Goal: Task Accomplishment & Management: Manage account settings

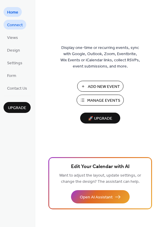
click at [24, 26] on link "Connect" at bounding box center [15, 25] width 23 height 10
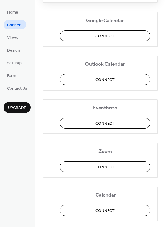
scroll to position [124, 0]
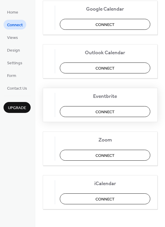
click at [102, 109] on span "Connect" at bounding box center [104, 112] width 19 height 6
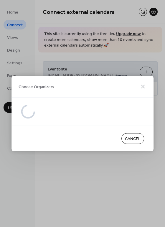
scroll to position [0, 0]
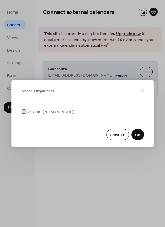
click at [36, 112] on span "Asylum [PERSON_NAME]" at bounding box center [51, 112] width 46 height 6
click at [137, 133] on span "OK" at bounding box center [138, 135] width 6 height 6
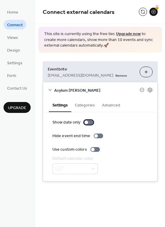
click at [86, 122] on div at bounding box center [86, 122] width 4 height 4
click at [88, 122] on div at bounding box center [88, 122] width 9 height 5
click at [96, 137] on div at bounding box center [98, 135] width 9 height 5
click at [95, 149] on div at bounding box center [94, 149] width 9 height 5
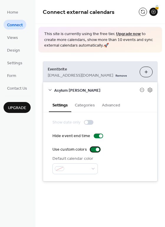
click at [96, 149] on div at bounding box center [98, 149] width 4 height 4
click at [93, 195] on div "**********" at bounding box center [100, 99] width 130 height 199
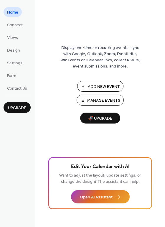
click at [15, 42] on ul "Home Connect Views Design Settings Form Contact Us" at bounding box center [17, 50] width 27 height 86
click at [14, 53] on span "Design" at bounding box center [13, 50] width 13 height 6
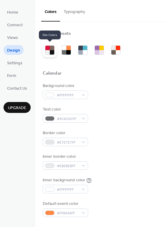
click at [51, 50] on div at bounding box center [52, 48] width 4 height 4
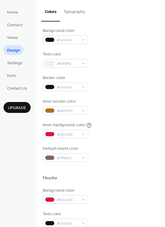
scroll to position [77, 0]
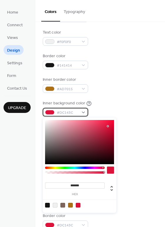
click at [79, 113] on div "#DC143C" at bounding box center [65, 112] width 45 height 9
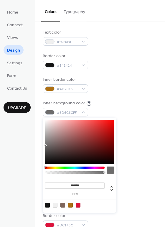
type input "*******"
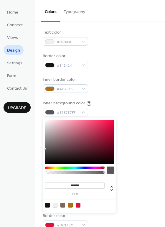
drag, startPoint x: 53, startPoint y: 136, endPoint x: 42, endPoint y: 149, distance: 16.9
click at [42, 149] on body "Home Connect Views Design Settings Form Contact Us Upgrade Design Upgrade Color…" at bounding box center [82, 113] width 165 height 227
click at [117, 59] on div "Border color #141414" at bounding box center [100, 61] width 115 height 16
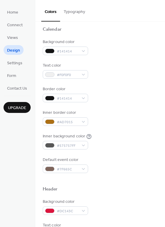
scroll to position [0, 0]
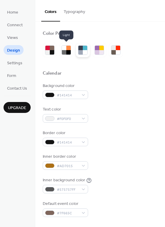
click at [71, 52] on div at bounding box center [66, 49] width 9 height 9
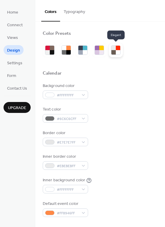
click at [120, 50] on div at bounding box center [115, 49] width 9 height 9
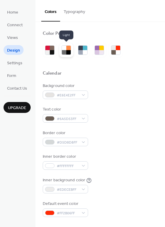
click at [64, 51] on div at bounding box center [64, 52] width 4 height 4
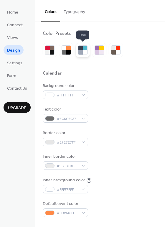
click at [87, 49] on div at bounding box center [83, 50] width 14 height 14
